Goal: Task Accomplishment & Management: Complete application form

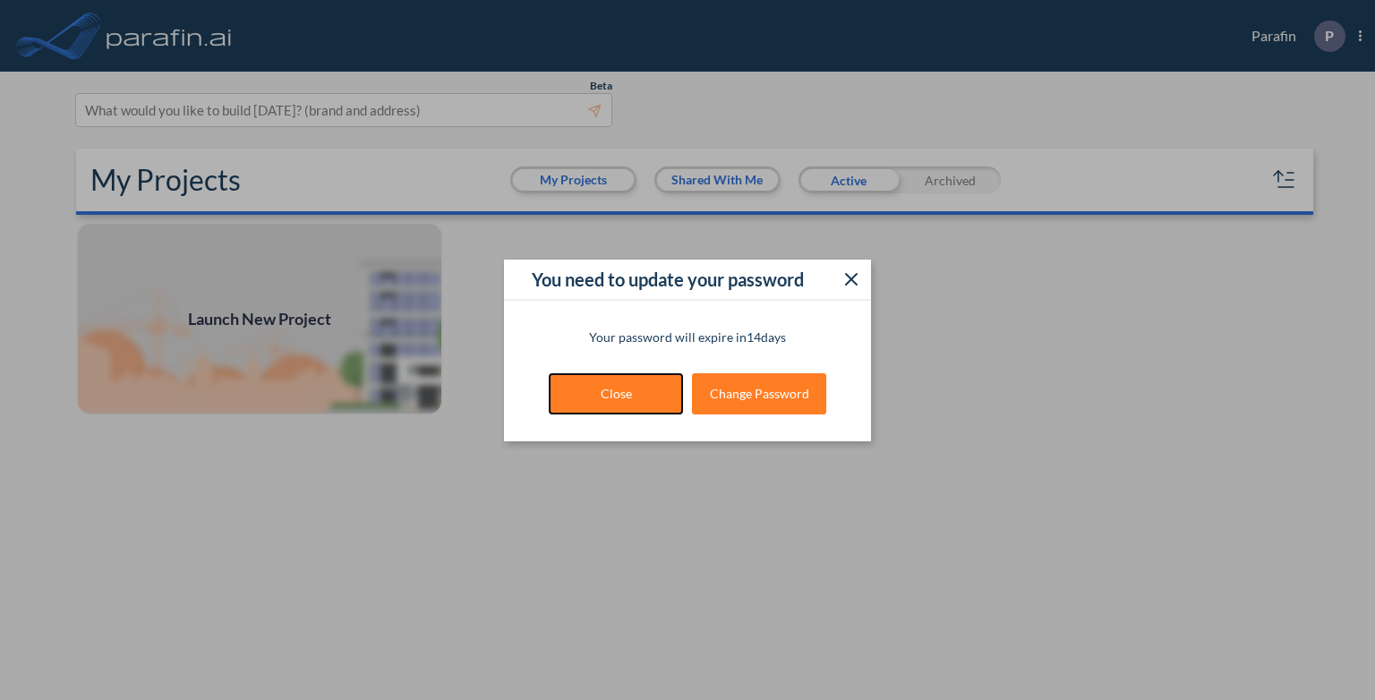
click at [643, 400] on button "Close" at bounding box center [616, 393] width 134 height 41
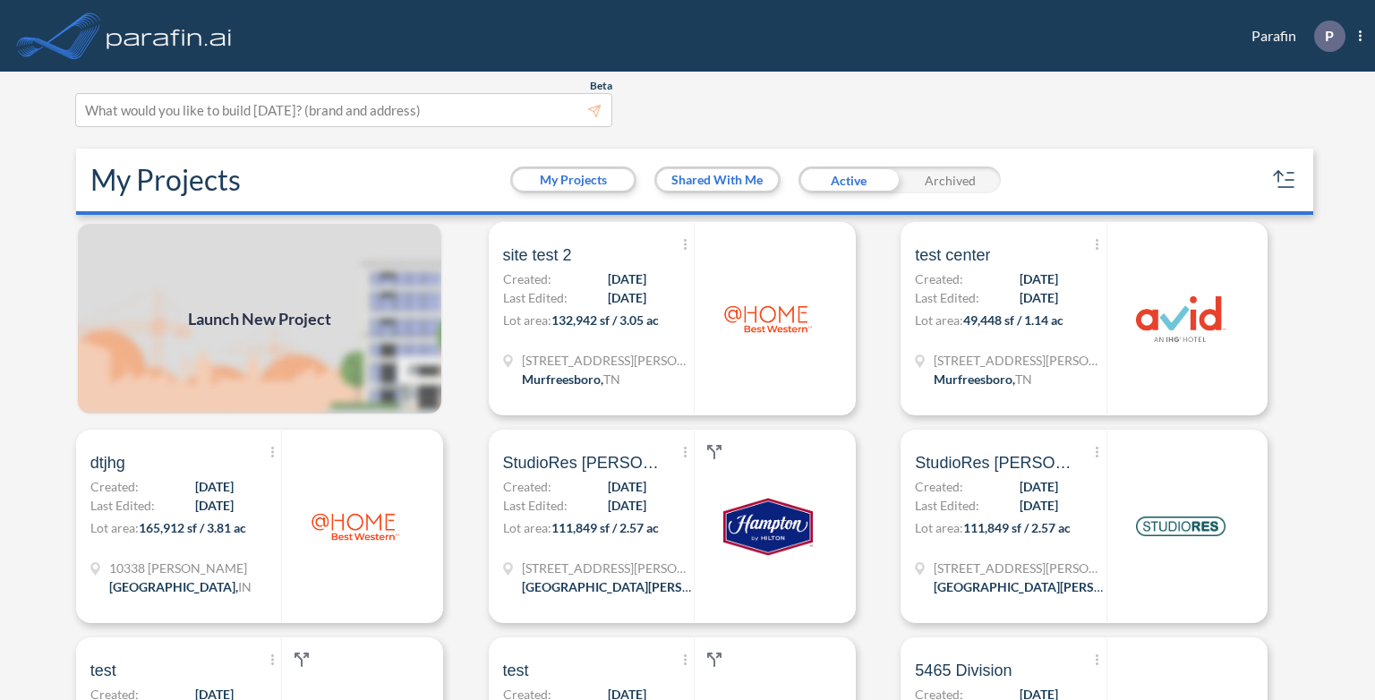
click at [271, 320] on span "Launch New Project" at bounding box center [259, 319] width 143 height 24
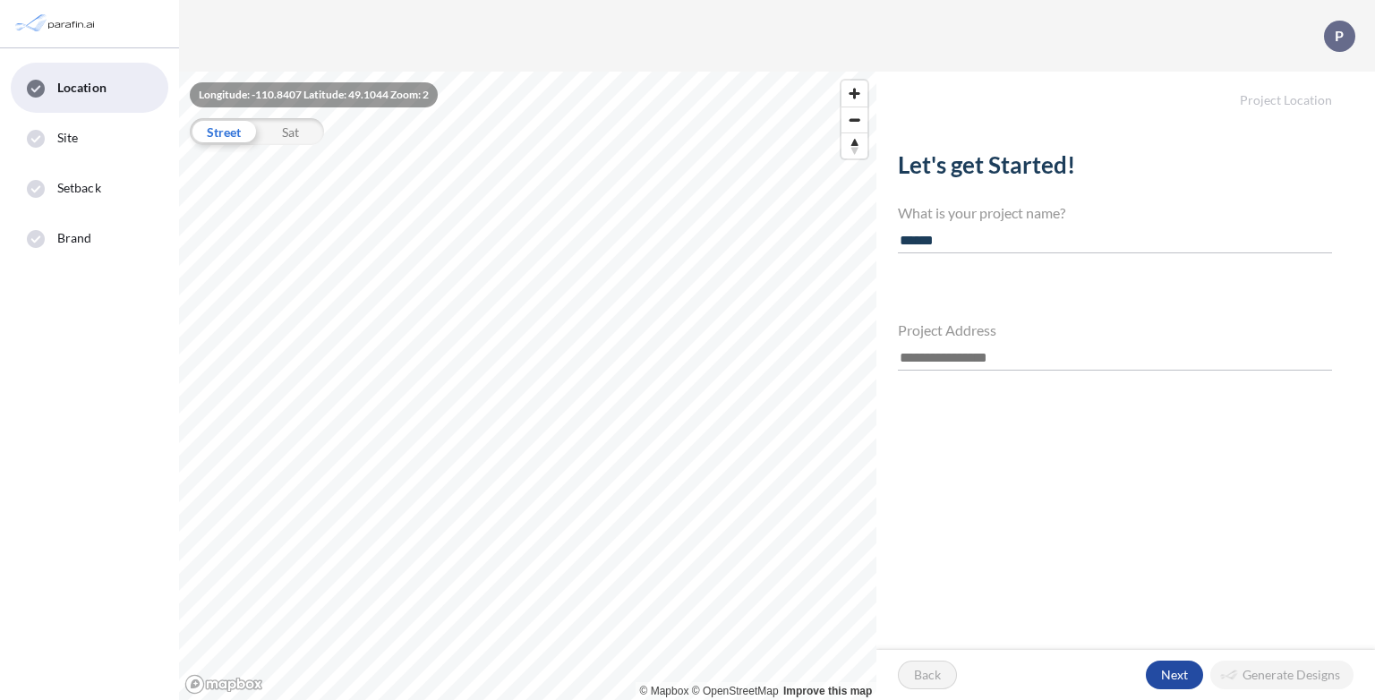
type input "******"
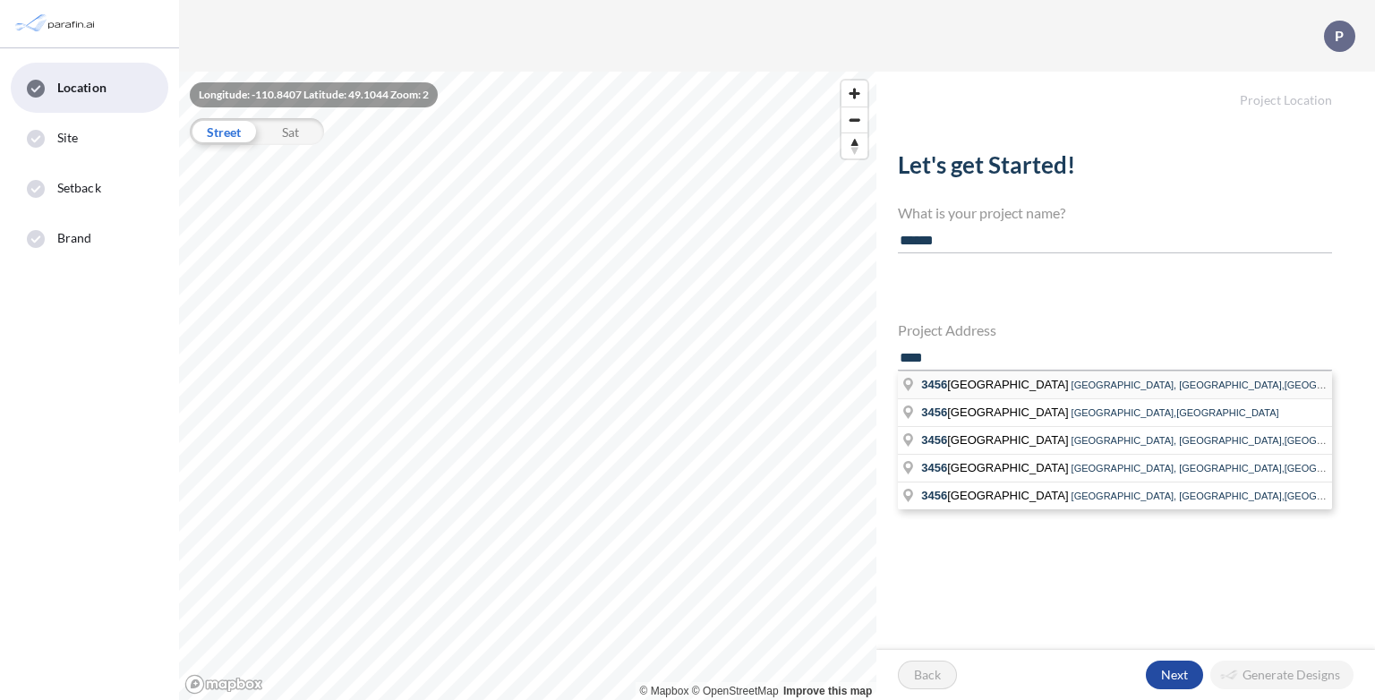
click at [994, 390] on li "[STREET_ADDRESS]" at bounding box center [1115, 385] width 434 height 28
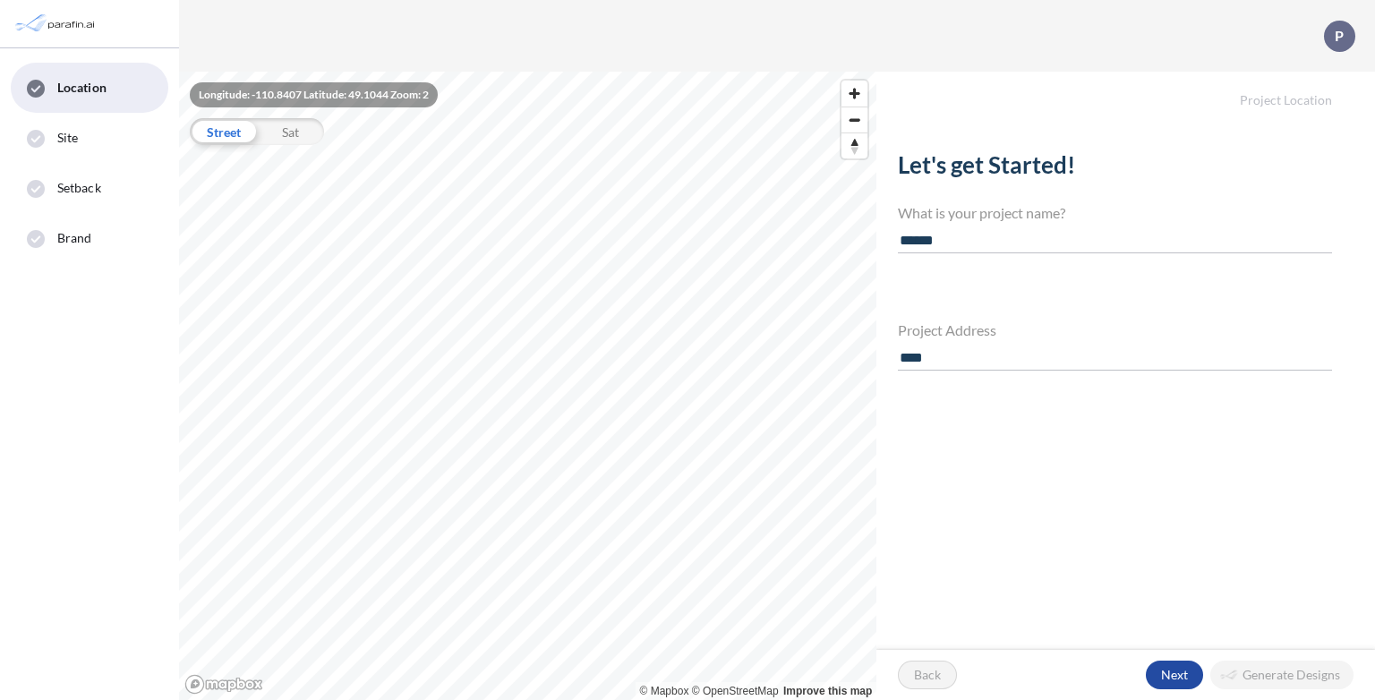
type input "**********"
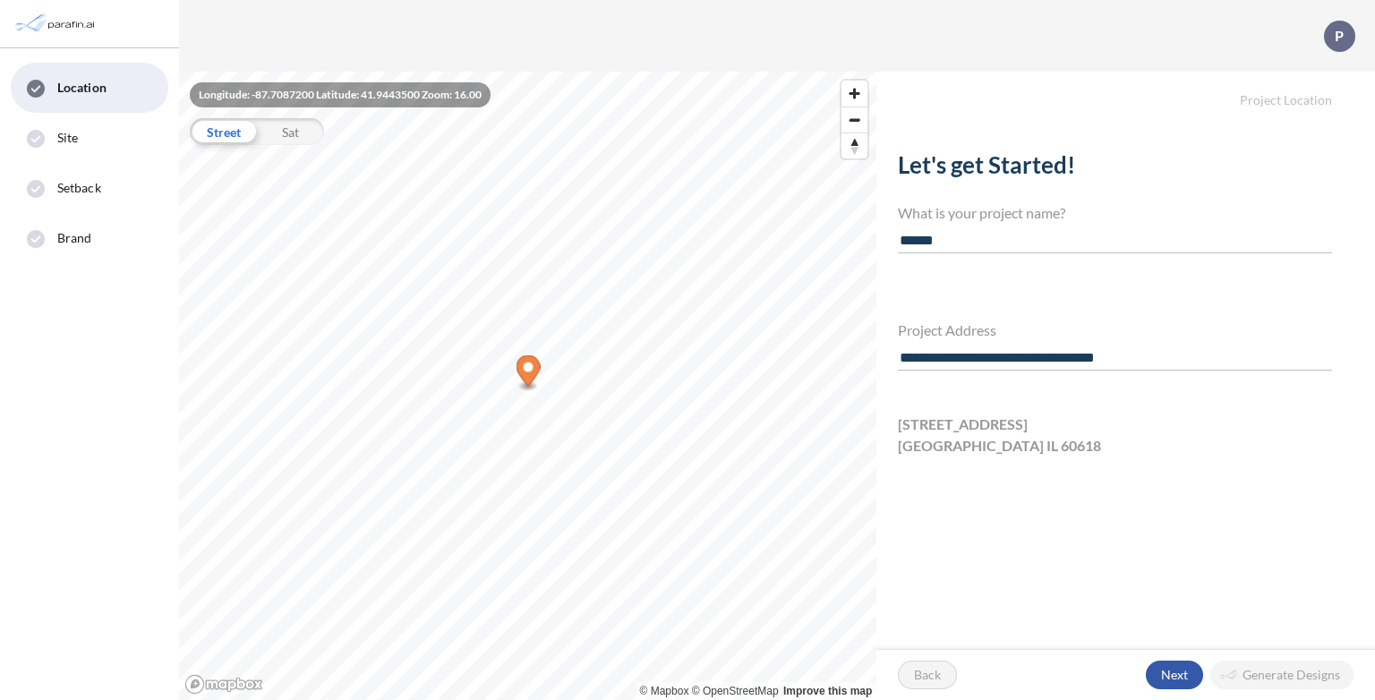
click at [1181, 665] on div "button" at bounding box center [1174, 675] width 57 height 29
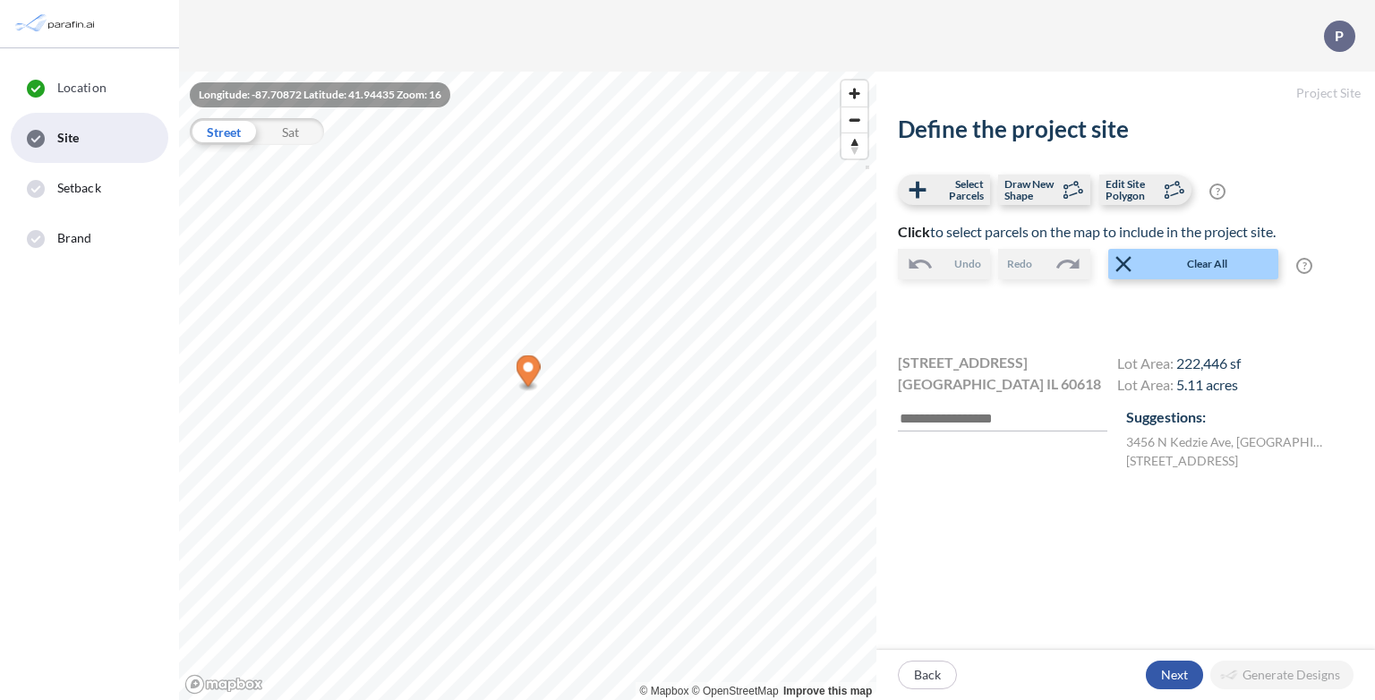
click at [1188, 673] on div "button" at bounding box center [1174, 675] width 57 height 29
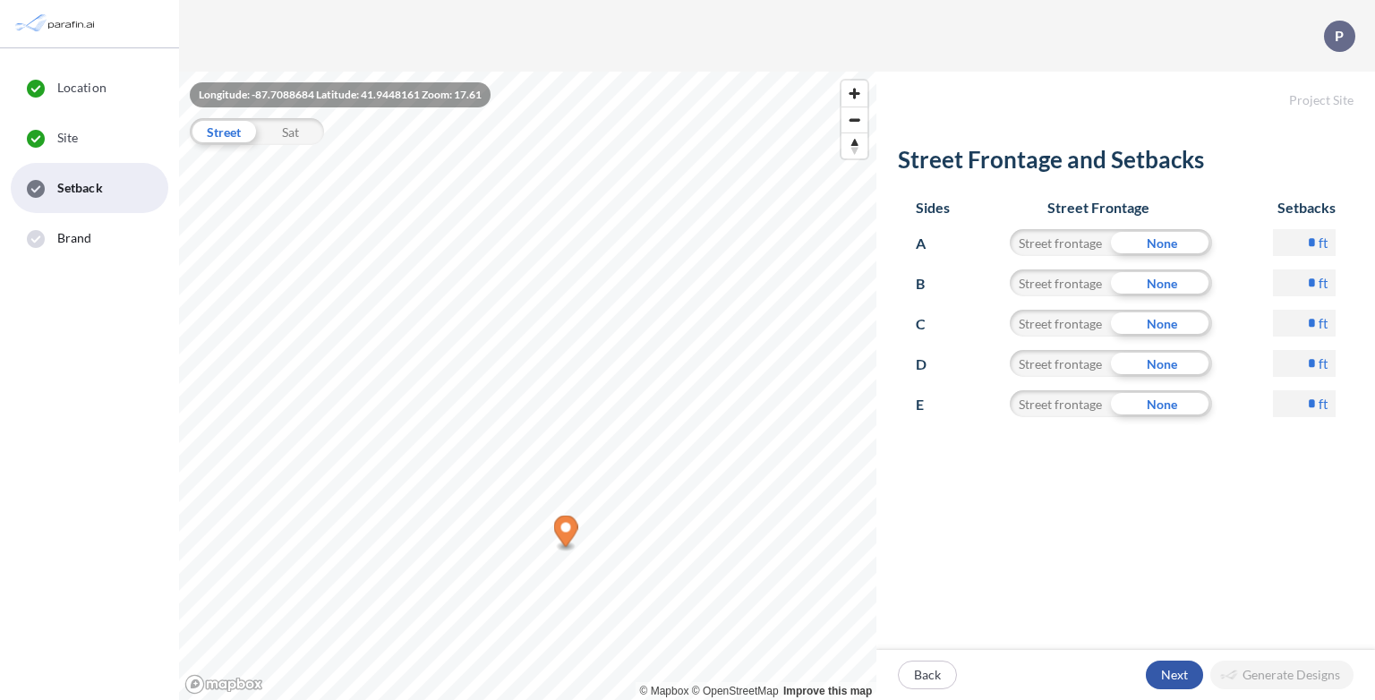
click at [1172, 678] on div "button" at bounding box center [1174, 675] width 57 height 29
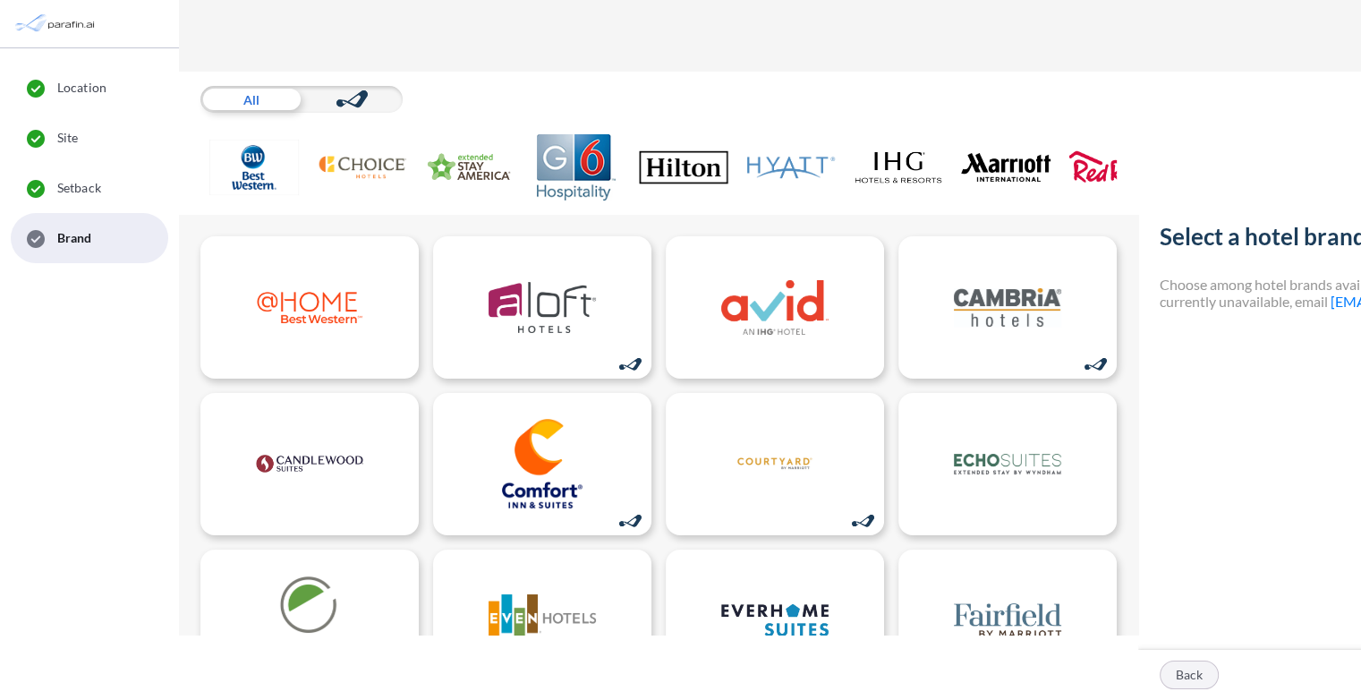
click at [1201, 674] on div "button" at bounding box center [1189, 674] width 57 height 27
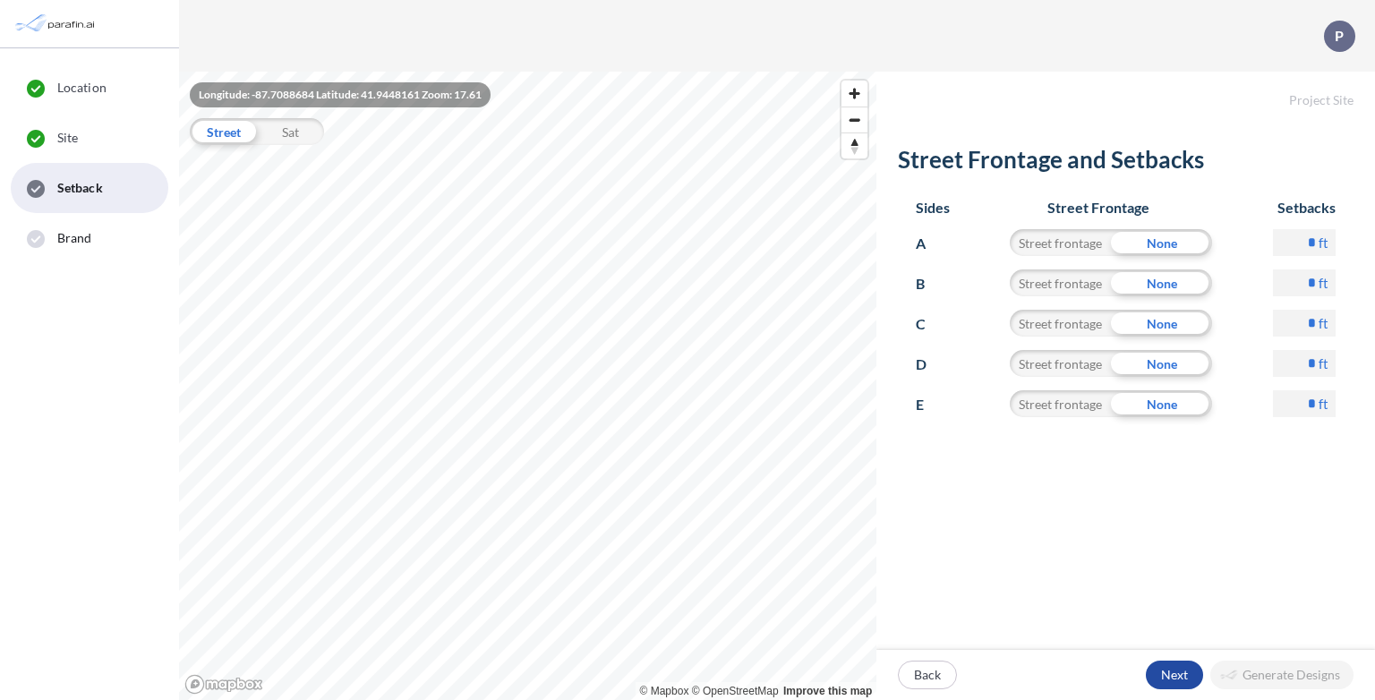
click at [1172, 678] on p "Next" at bounding box center [1174, 675] width 27 height 18
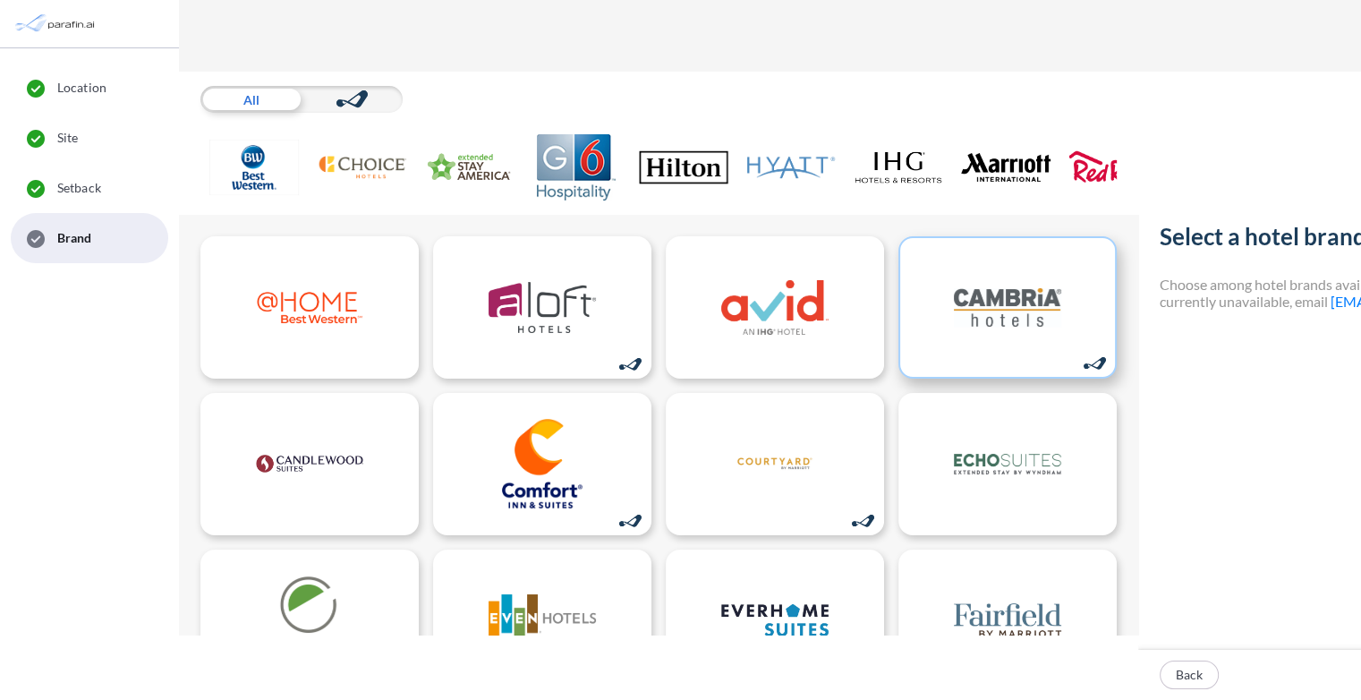
click at [968, 320] on img at bounding box center [1007, 307] width 107 height 90
